Goal: Transaction & Acquisition: Obtain resource

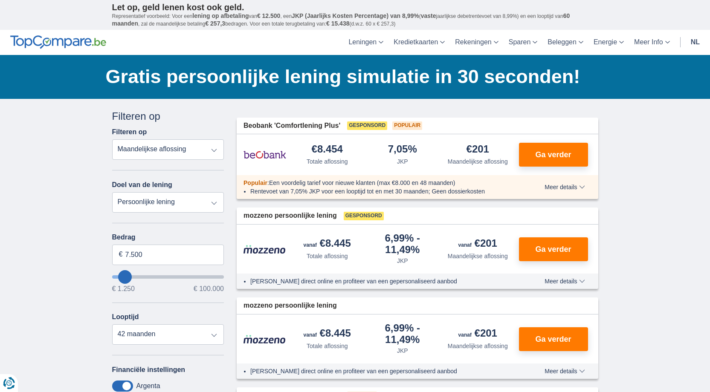
click at [169, 205] on select "Persoonlijke lening Auto Moto / fiets Mobilhome / caravan Renovatie Energie Sch…" at bounding box center [168, 202] width 112 height 20
select select "vehicleLoan"
click at [112, 192] on select "Persoonlijke lening Auto Moto / fiets Mobilhome / caravan Renovatie Energie Sch…" at bounding box center [168, 202] width 112 height 20
select select "3-4"
type input "15.000"
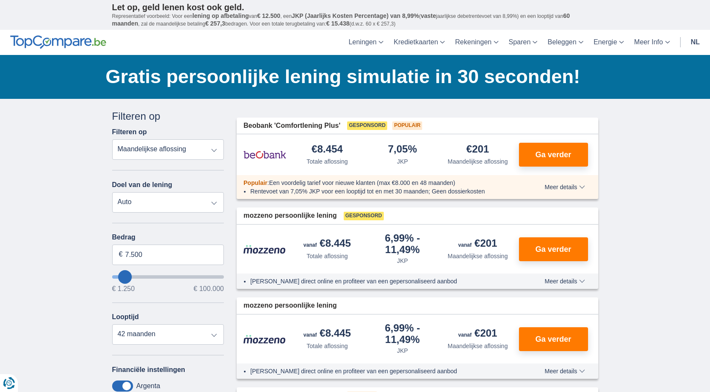
type input "15250"
select select "60"
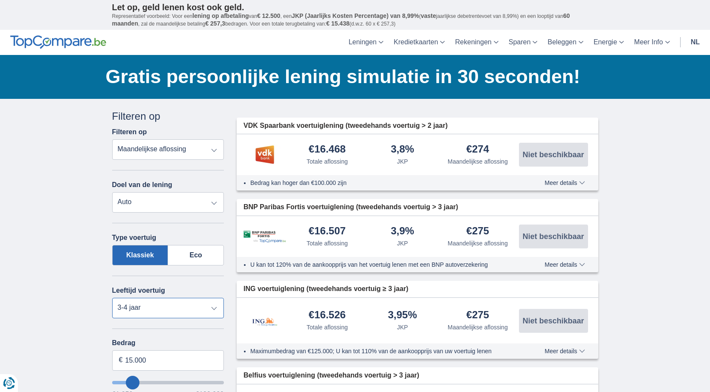
click at [155, 313] on select "Nieuw 0-1 jaar 1-2 jaar 2-3 jaar 3-4 jaar 4-5 jaar 5+ jaar" at bounding box center [168, 308] width 112 height 20
click at [112, 298] on select "Nieuw 0-1 jaar 1-2 jaar 2-3 jaar 3-4 jaar 4-5 jaar 5+ jaar" at bounding box center [168, 308] width 112 height 20
drag, startPoint x: 148, startPoint y: 360, endPoint x: 120, endPoint y: 357, distance: 27.5
click at [120, 357] on div "15.000 €" at bounding box center [168, 360] width 112 height 20
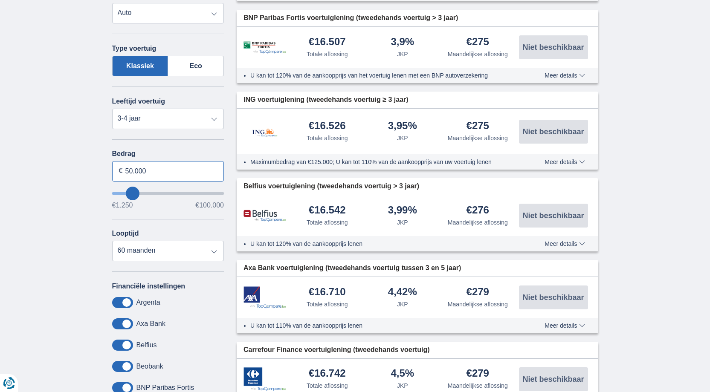
scroll to position [199, 0]
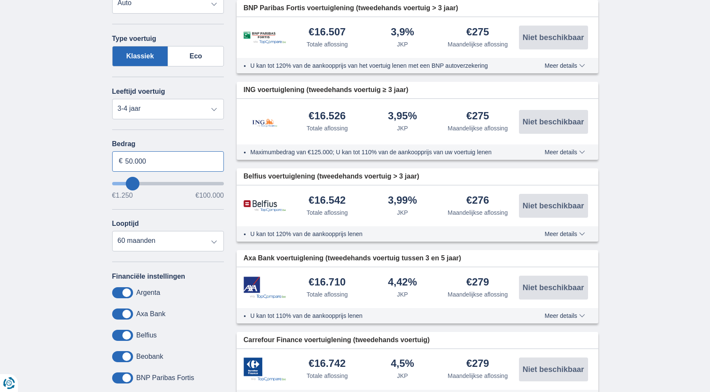
type input "50.000"
type input "50250"
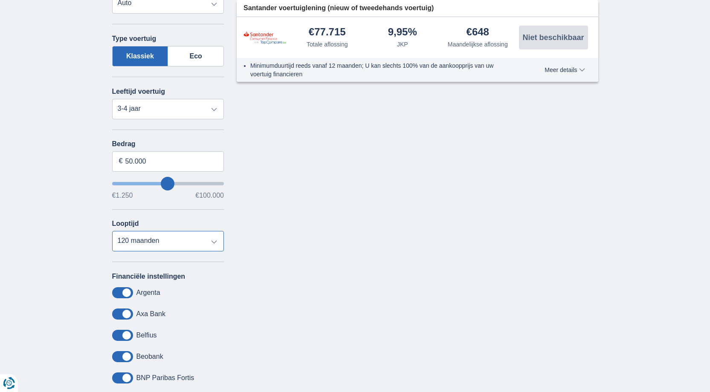
click at [112, 233] on select "12 maanden 18 maanden 24 maanden 30 maanden 36 maanden 42 maanden 48 maanden 60…" at bounding box center [168, 241] width 112 height 20
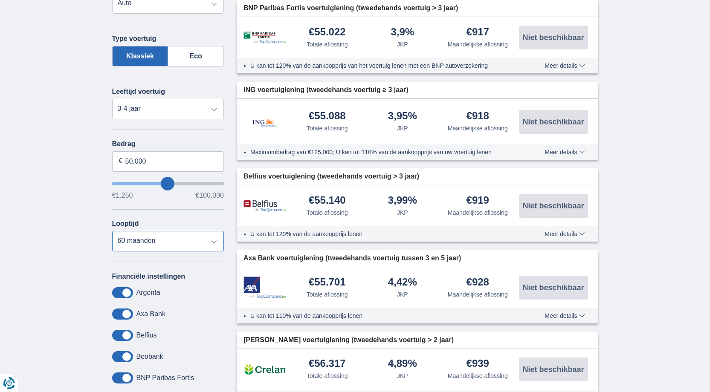
click at [169, 243] on select "12 maanden 18 maanden 24 maanden 30 maanden 36 maanden 42 maanden 48 maanden 60…" at bounding box center [168, 241] width 112 height 20
click at [112, 233] on select "12 maanden 18 maanden 24 maanden 30 maanden 36 maanden 42 maanden 48 maanden 60…" at bounding box center [168, 241] width 112 height 20
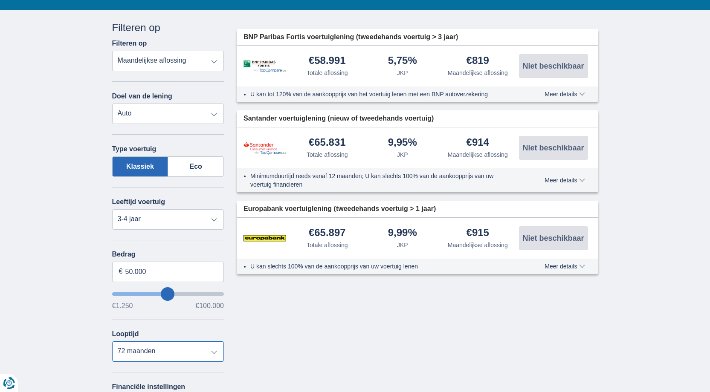
scroll to position [90, 0]
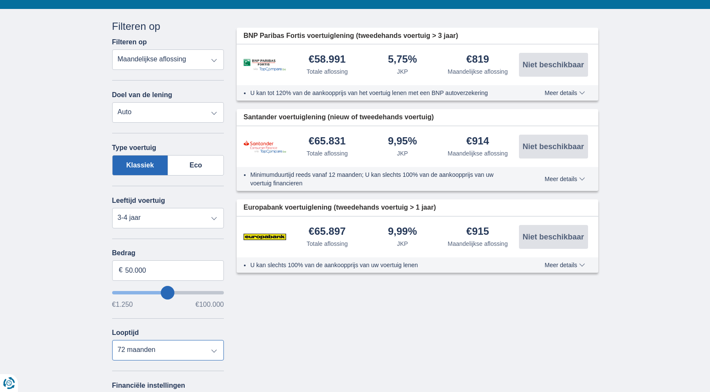
click at [164, 355] on select "12 maanden 18 maanden 24 maanden 30 maanden 36 maanden 42 maanden 48 maanden 60…" at bounding box center [168, 350] width 112 height 20
select select "120"
click at [112, 342] on select "12 maanden 18 maanden 24 maanden 30 maanden 36 maanden 42 maanden 48 maanden 60…" at bounding box center [168, 350] width 112 height 20
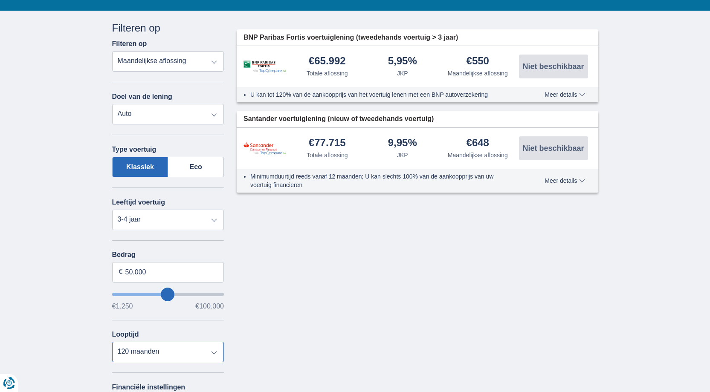
scroll to position [89, 0]
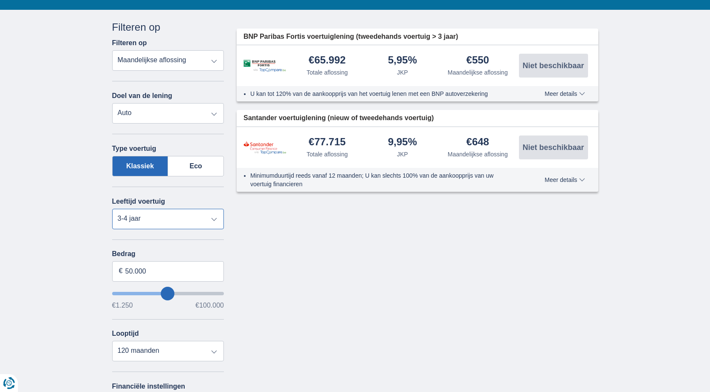
click at [173, 217] on select "Nieuw 0-1 jaar 1-2 jaar 2-3 jaar 3-4 jaar 4-5 jaar 5+ jaar" at bounding box center [168, 219] width 112 height 20
select select "2-3"
click at [112, 209] on select "Nieuw 0-1 jaar 1-2 jaar 2-3 jaar 3-4 jaar 4-5 jaar 5+ jaar" at bounding box center [168, 219] width 112 height 20
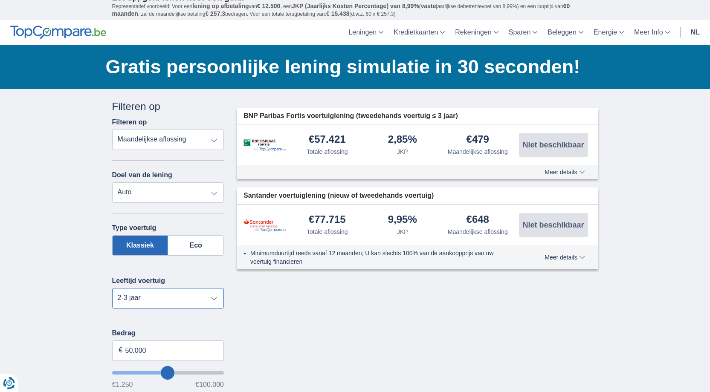
scroll to position [0, 0]
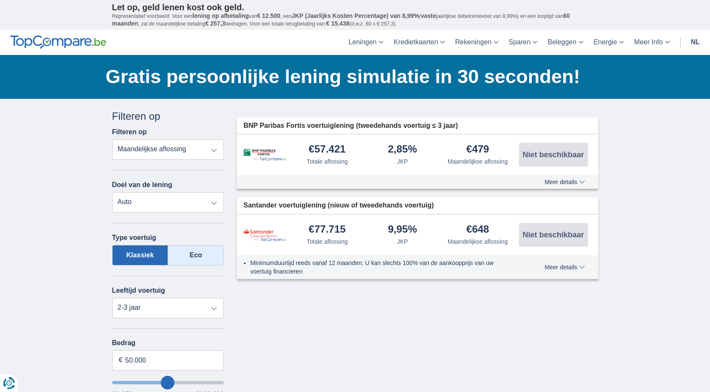
click at [191, 259] on label "Eco" at bounding box center [196, 255] width 56 height 20
click at [0, 0] on input "Eco" at bounding box center [0, 0] width 0 height 0
click at [580, 181] on span "Meer details" at bounding box center [564, 182] width 40 height 6
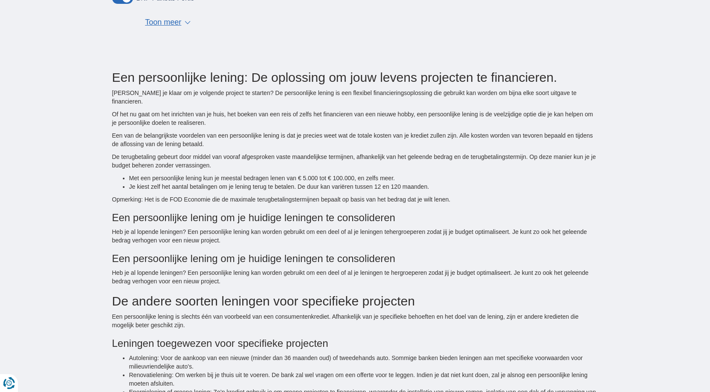
scroll to position [683, 0]
